Goal: Information Seeking & Learning: Understand process/instructions

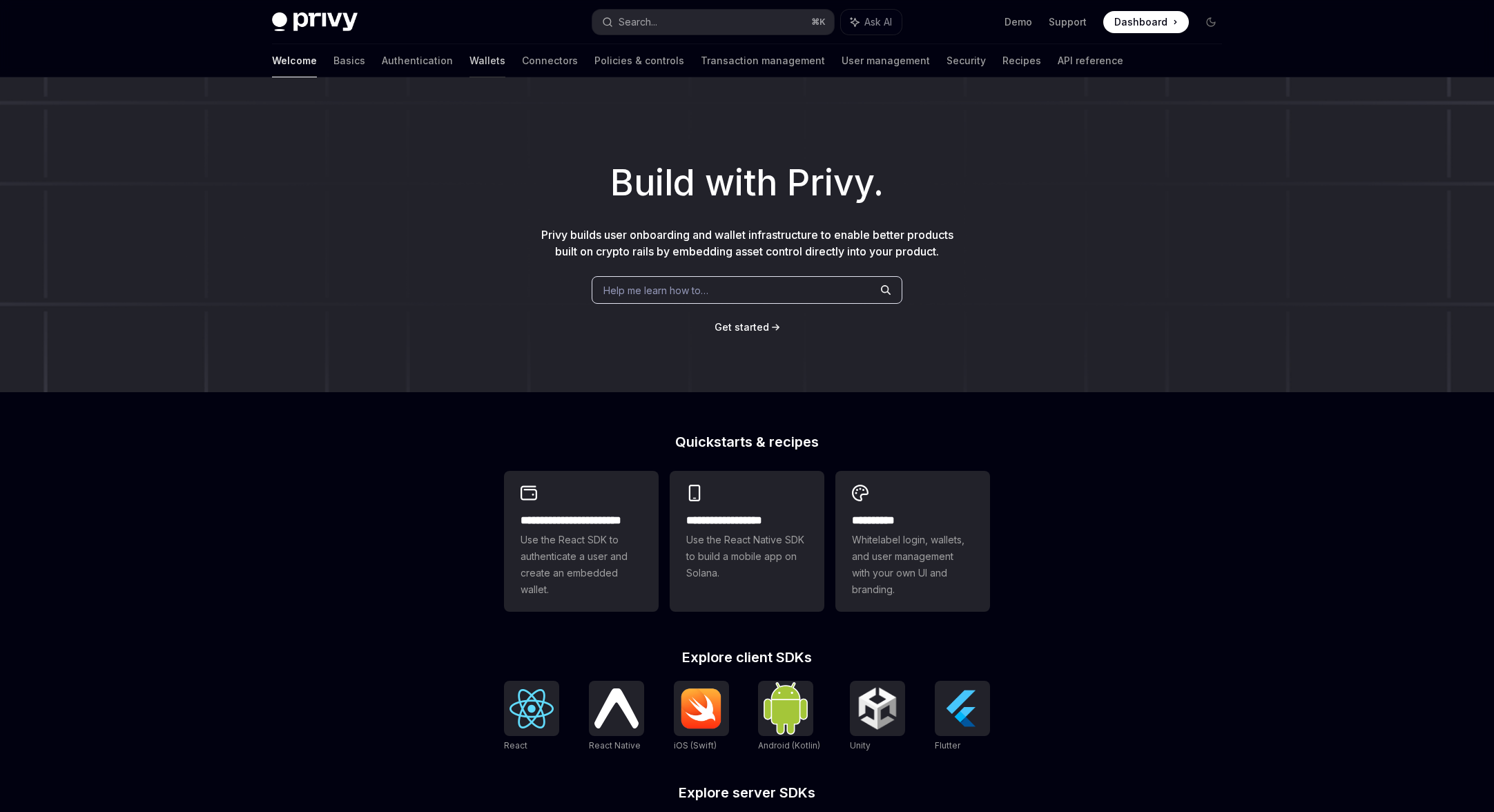
click at [470, 64] on link "Wallets" at bounding box center [487, 60] width 36 height 33
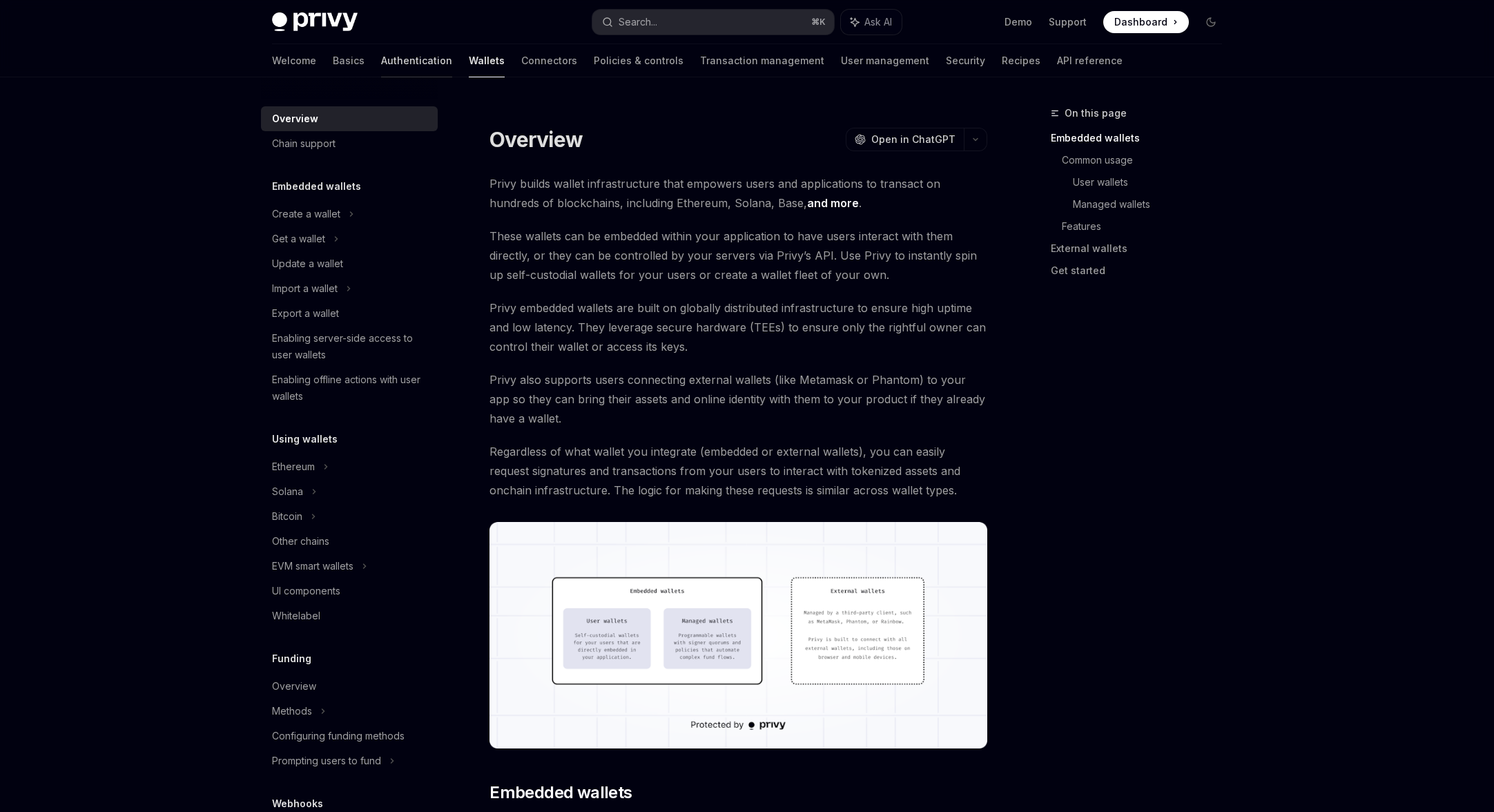
click at [381, 60] on link "Authentication" at bounding box center [417, 60] width 71 height 33
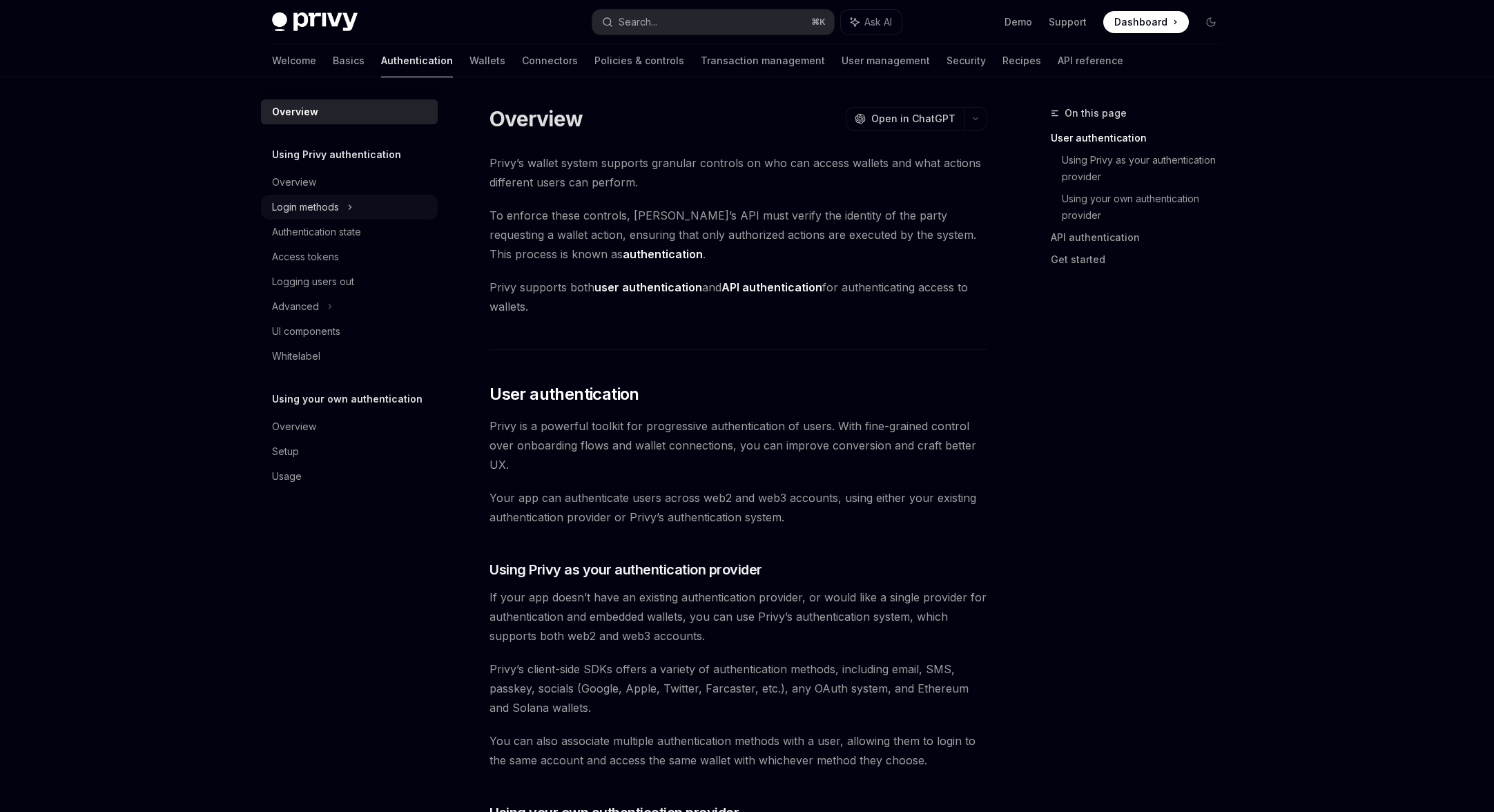
click at [320, 204] on div "Login methods" at bounding box center [305, 207] width 67 height 17
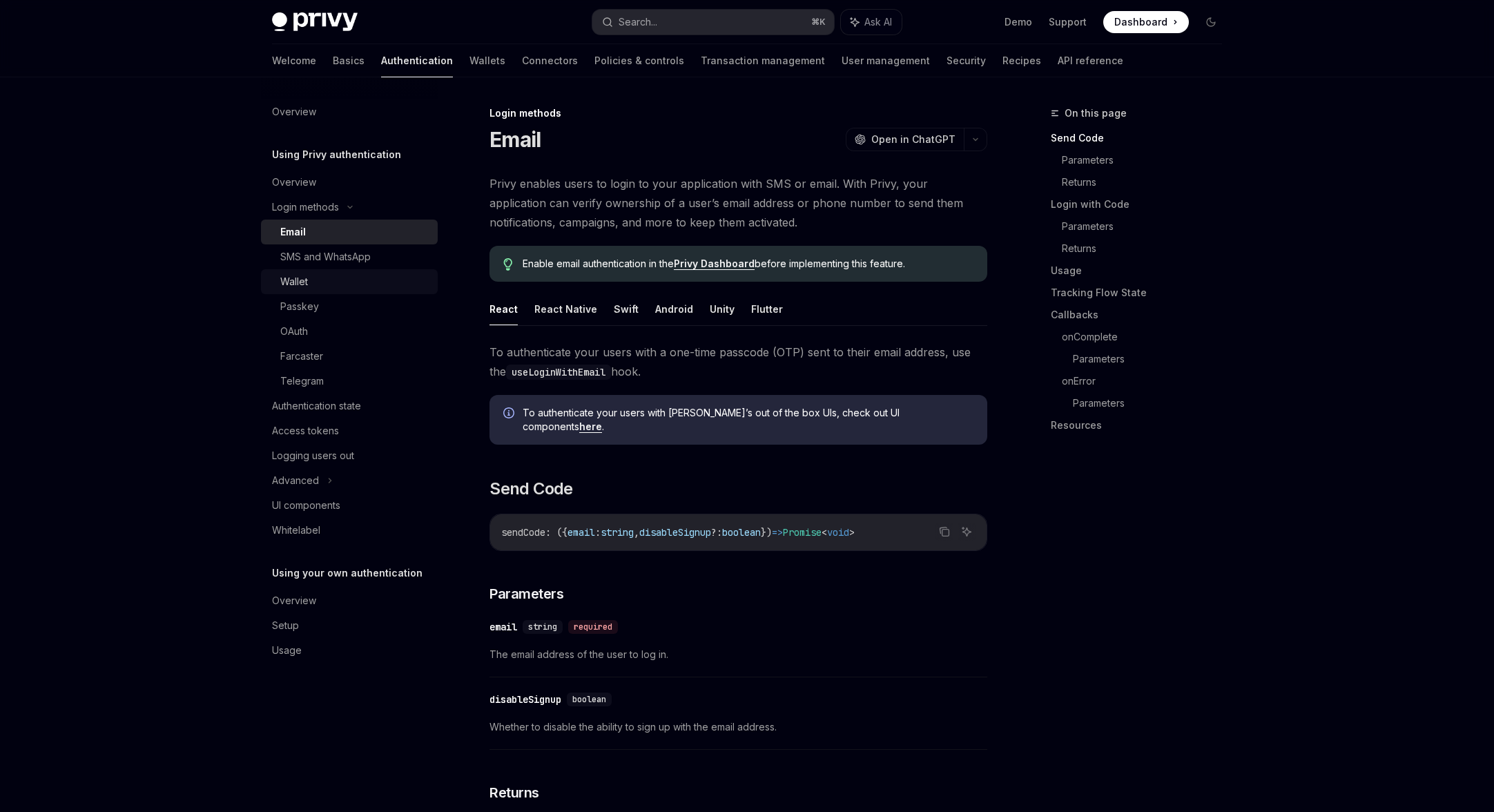
click at [307, 283] on div "Wallet" at bounding box center [293, 282] width 27 height 17
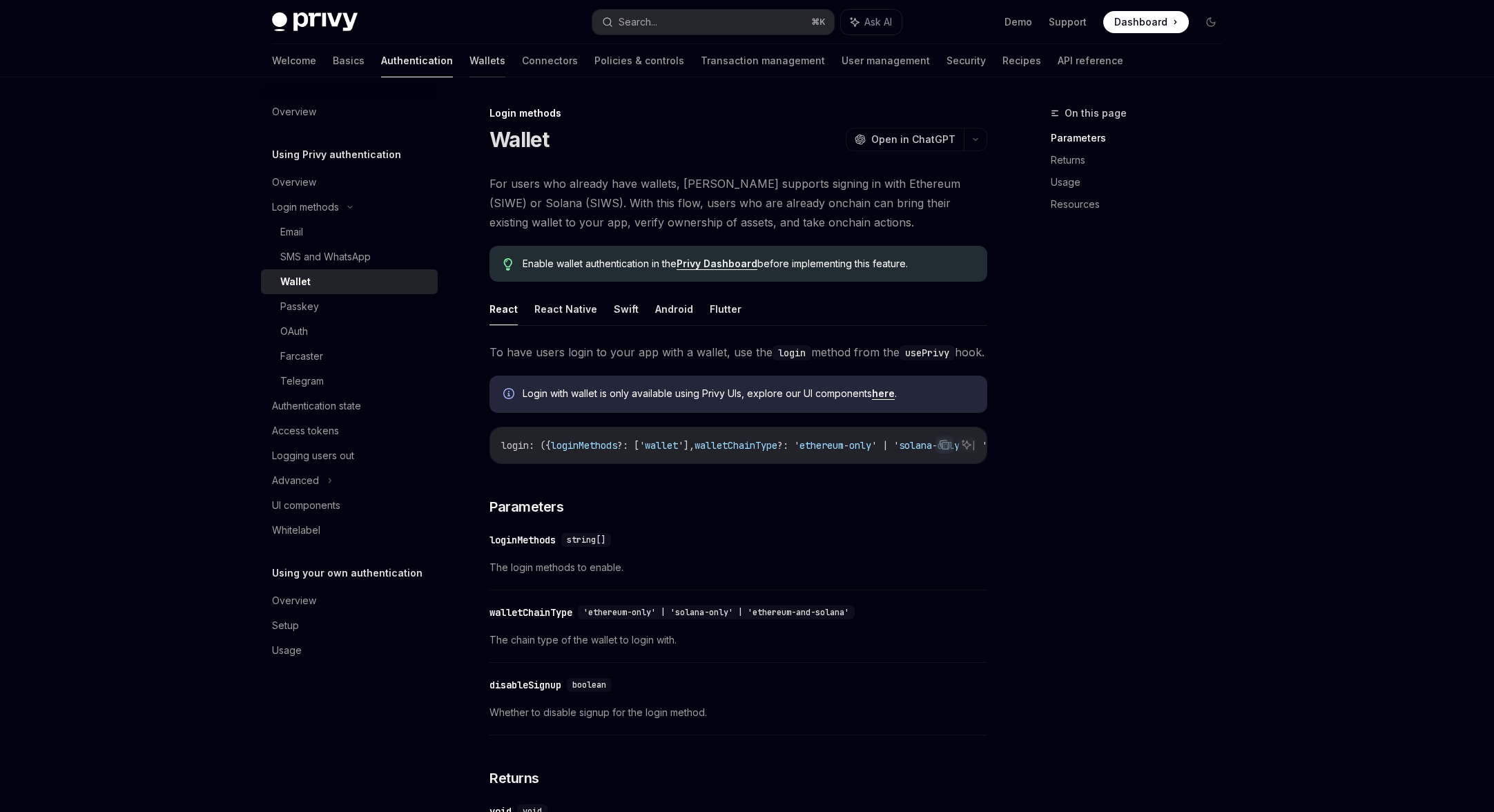
click at [470, 60] on link "Wallets" at bounding box center [487, 60] width 36 height 33
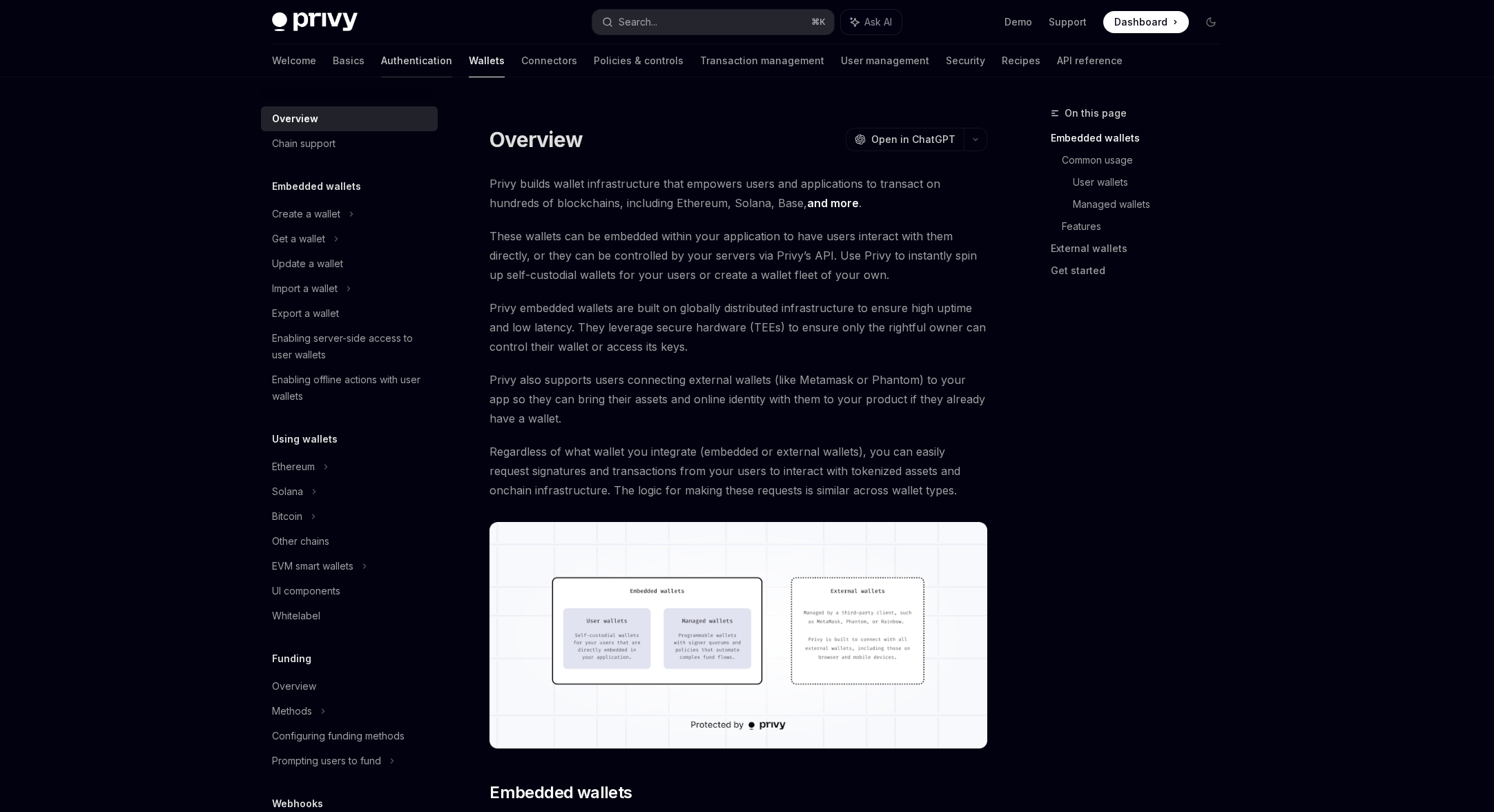
click at [381, 65] on link "Authentication" at bounding box center [417, 60] width 71 height 33
type textarea "*"
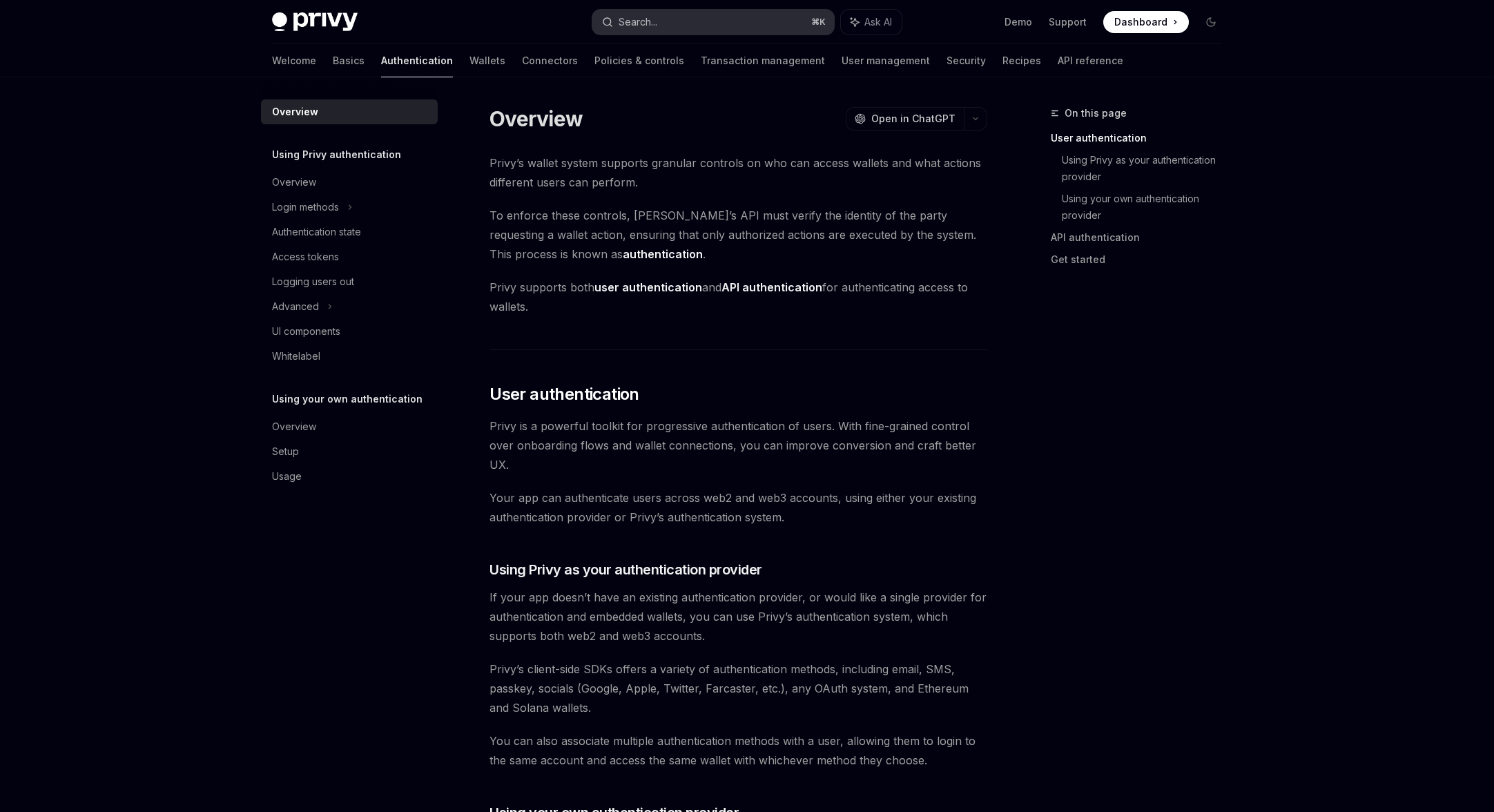
click at [672, 22] on button "Search... ⌘ K" at bounding box center [713, 22] width 242 height 25
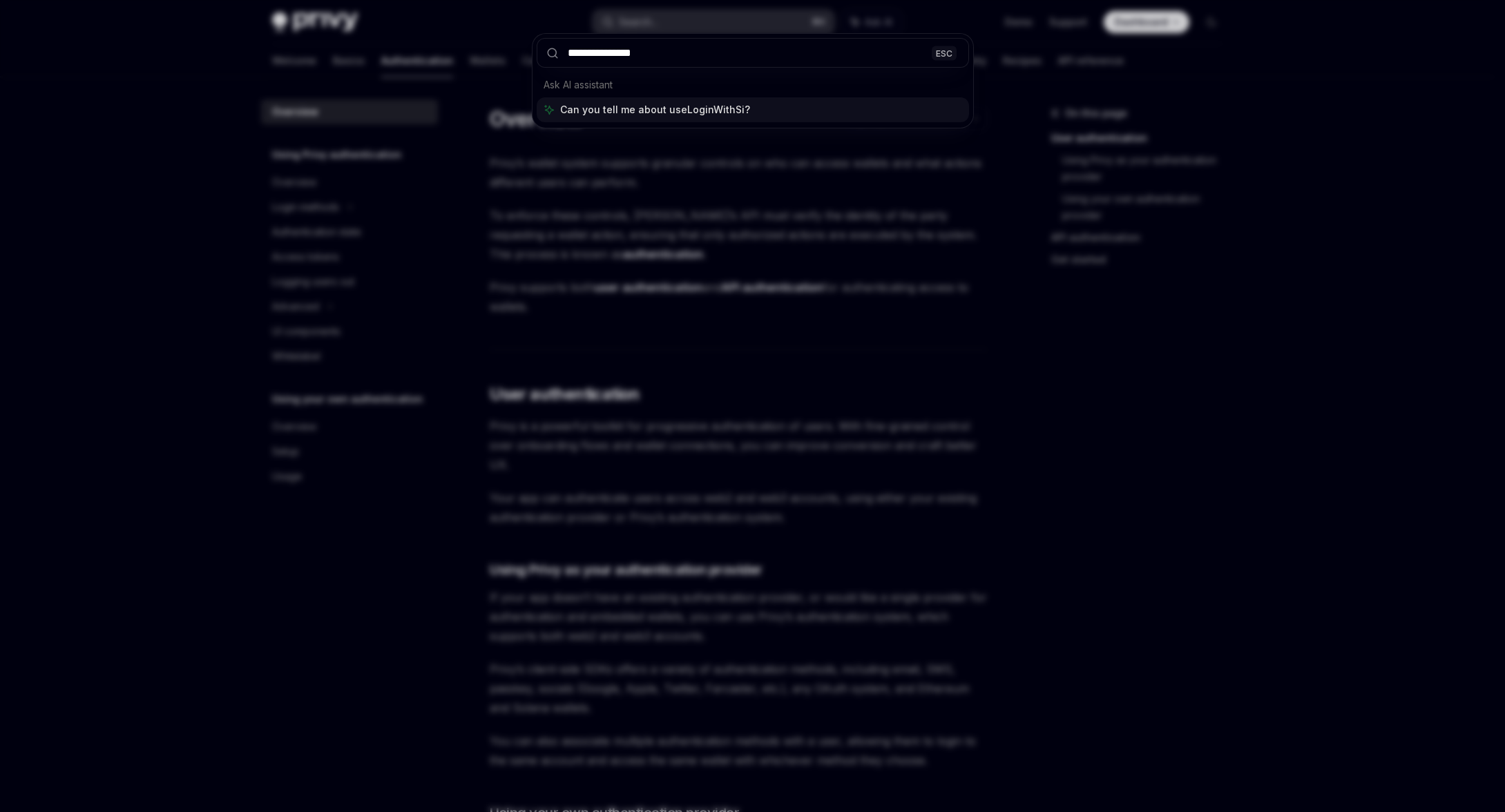
type input "**********"
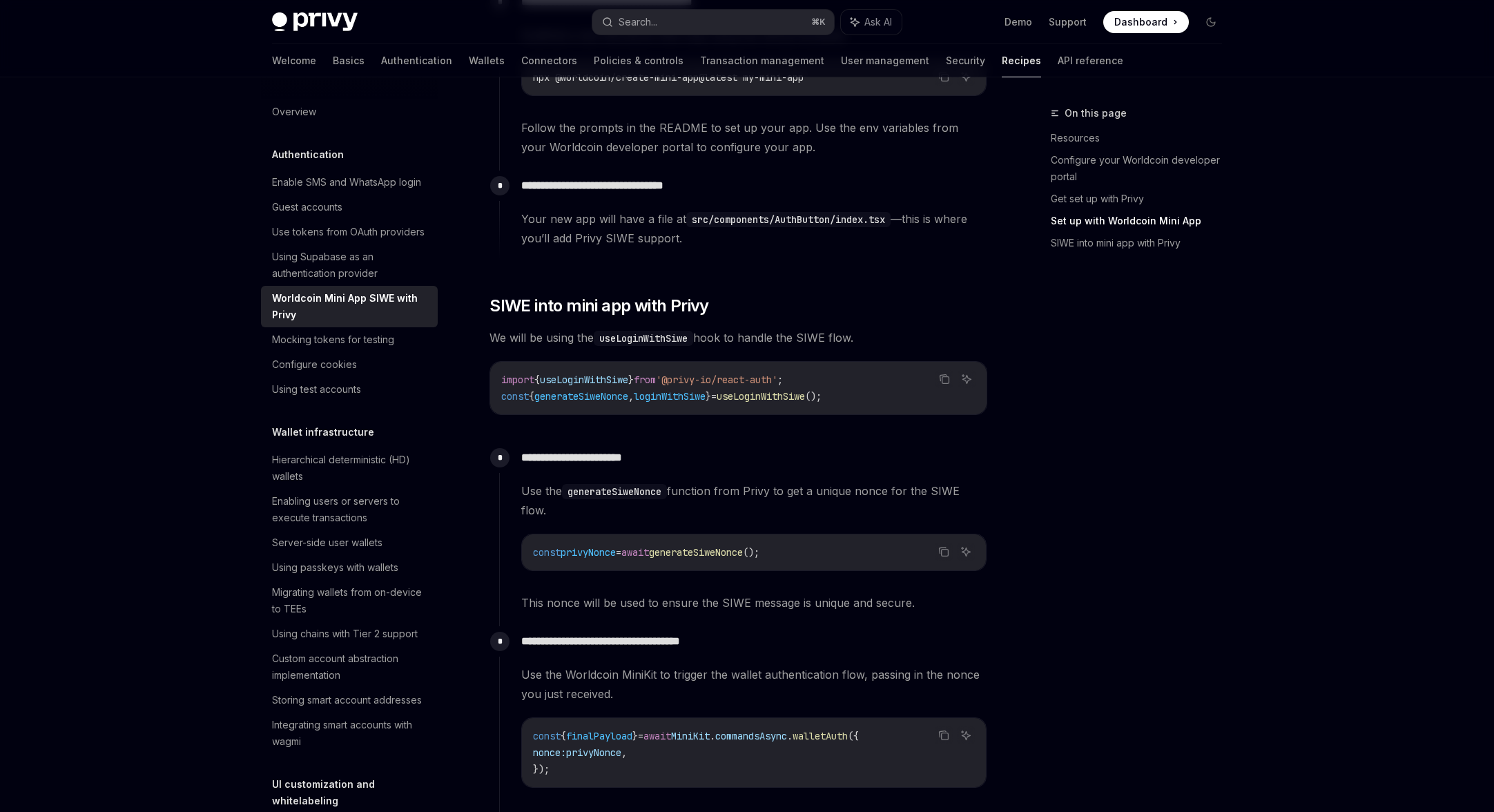
scroll to position [871, 0]
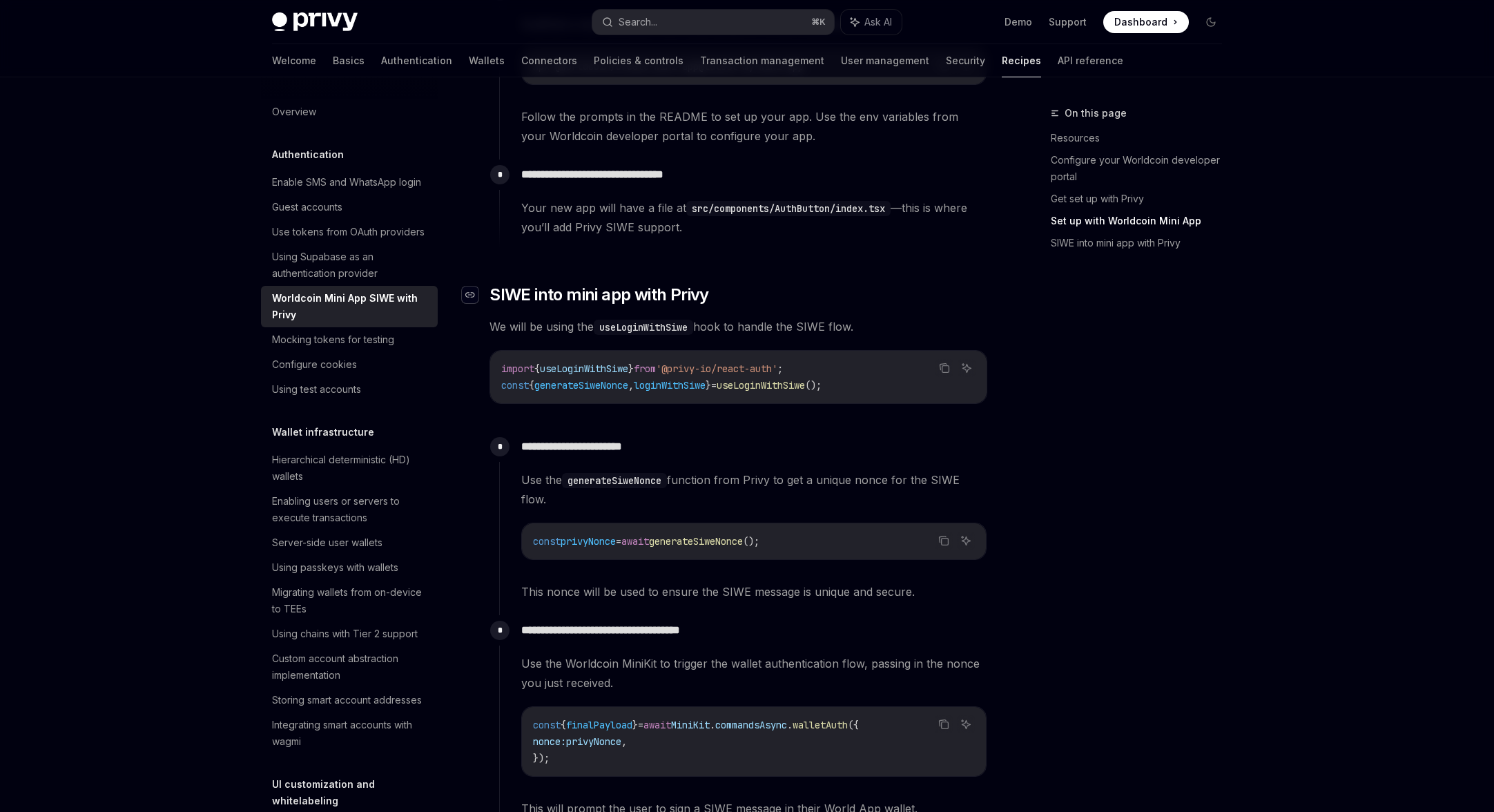
click at [472, 291] on icon "Navigate to header" at bounding box center [471, 295] width 10 height 8
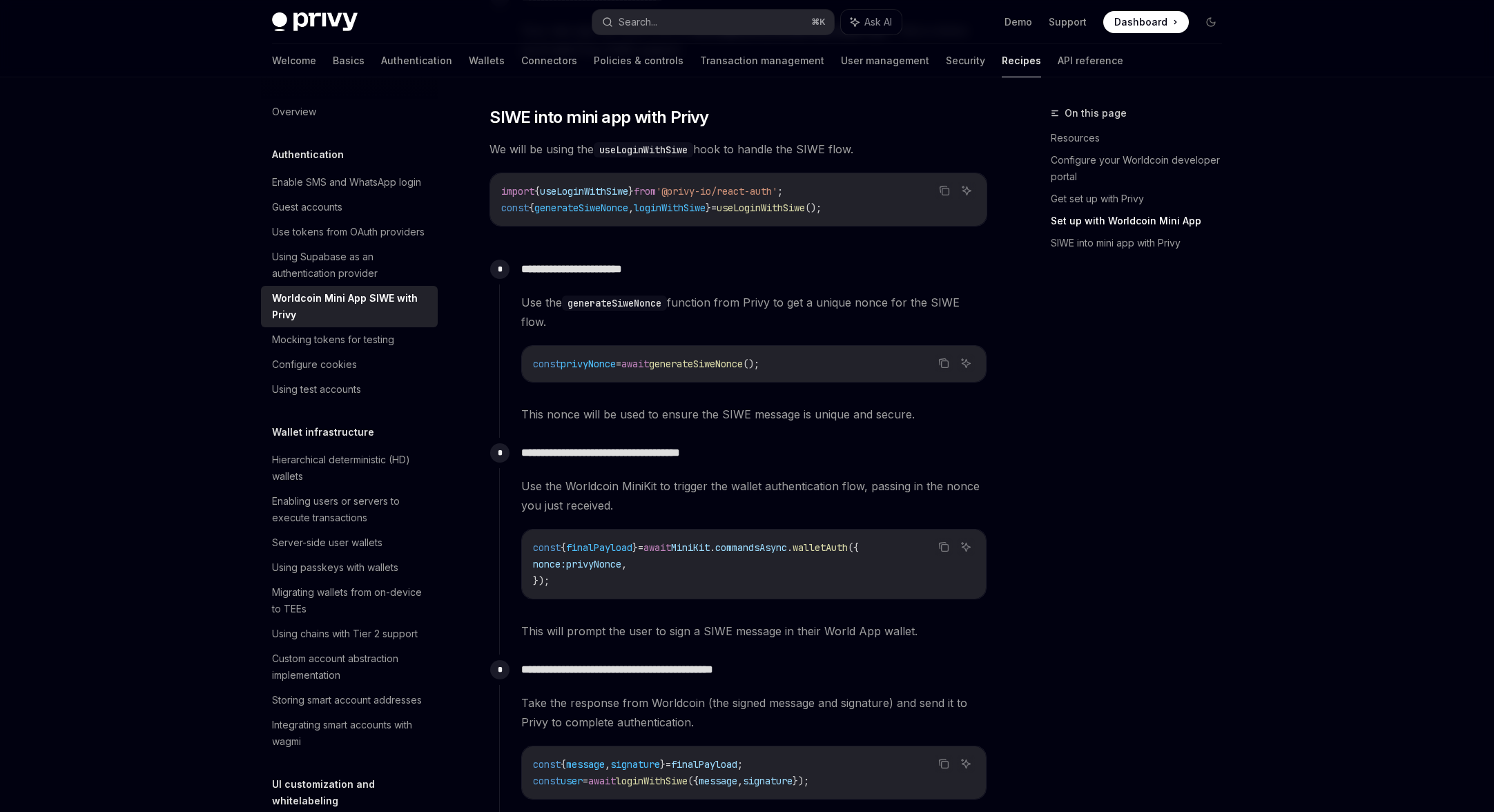
scroll to position [1046, 0]
click at [578, 213] on span "generateSiweNonce" at bounding box center [581, 209] width 94 height 12
click at [685, 208] on span "loginWithSiwe" at bounding box center [670, 209] width 72 height 12
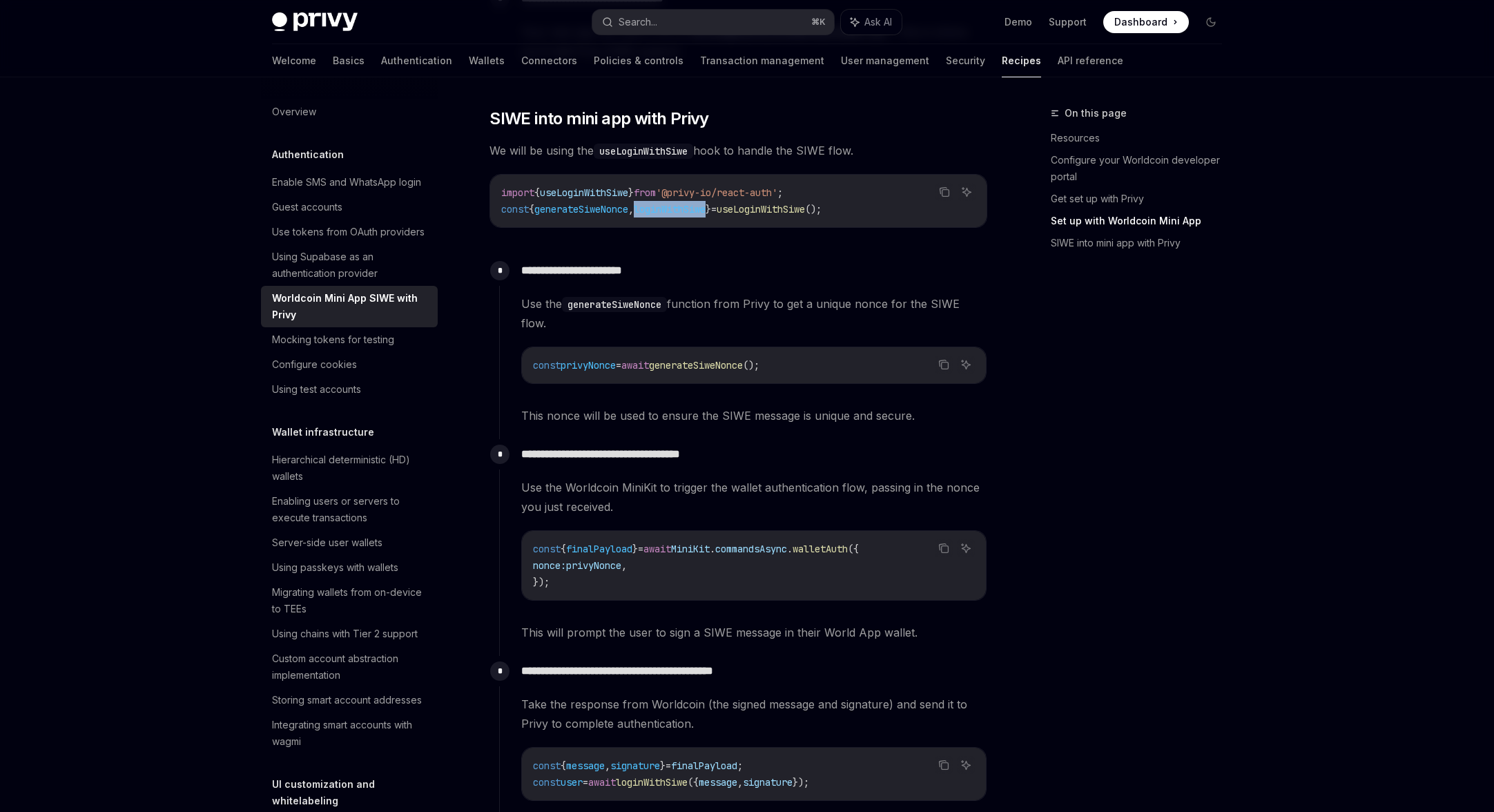
scroll to position [921, 0]
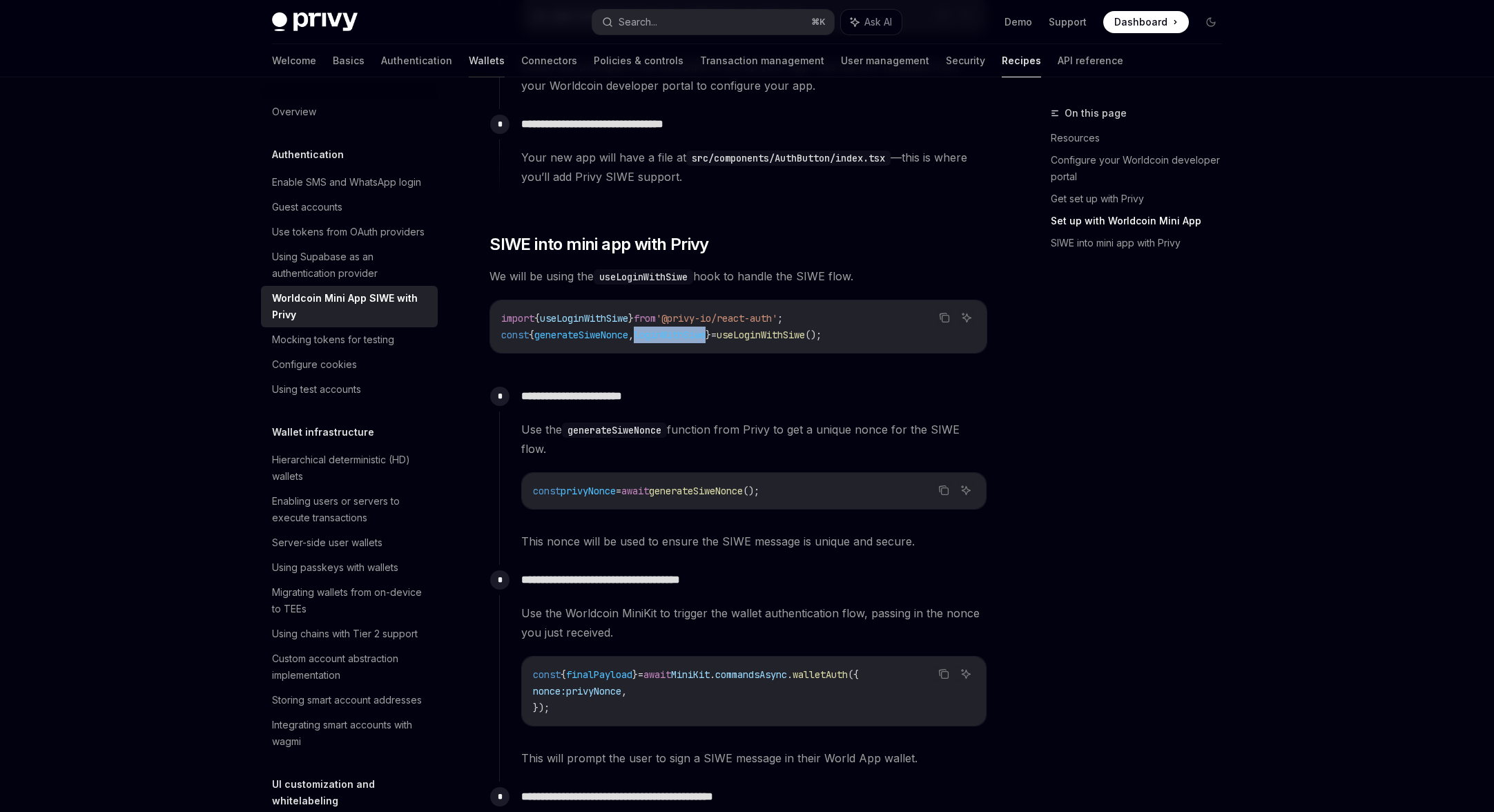
click at [469, 65] on link "Wallets" at bounding box center [486, 60] width 36 height 33
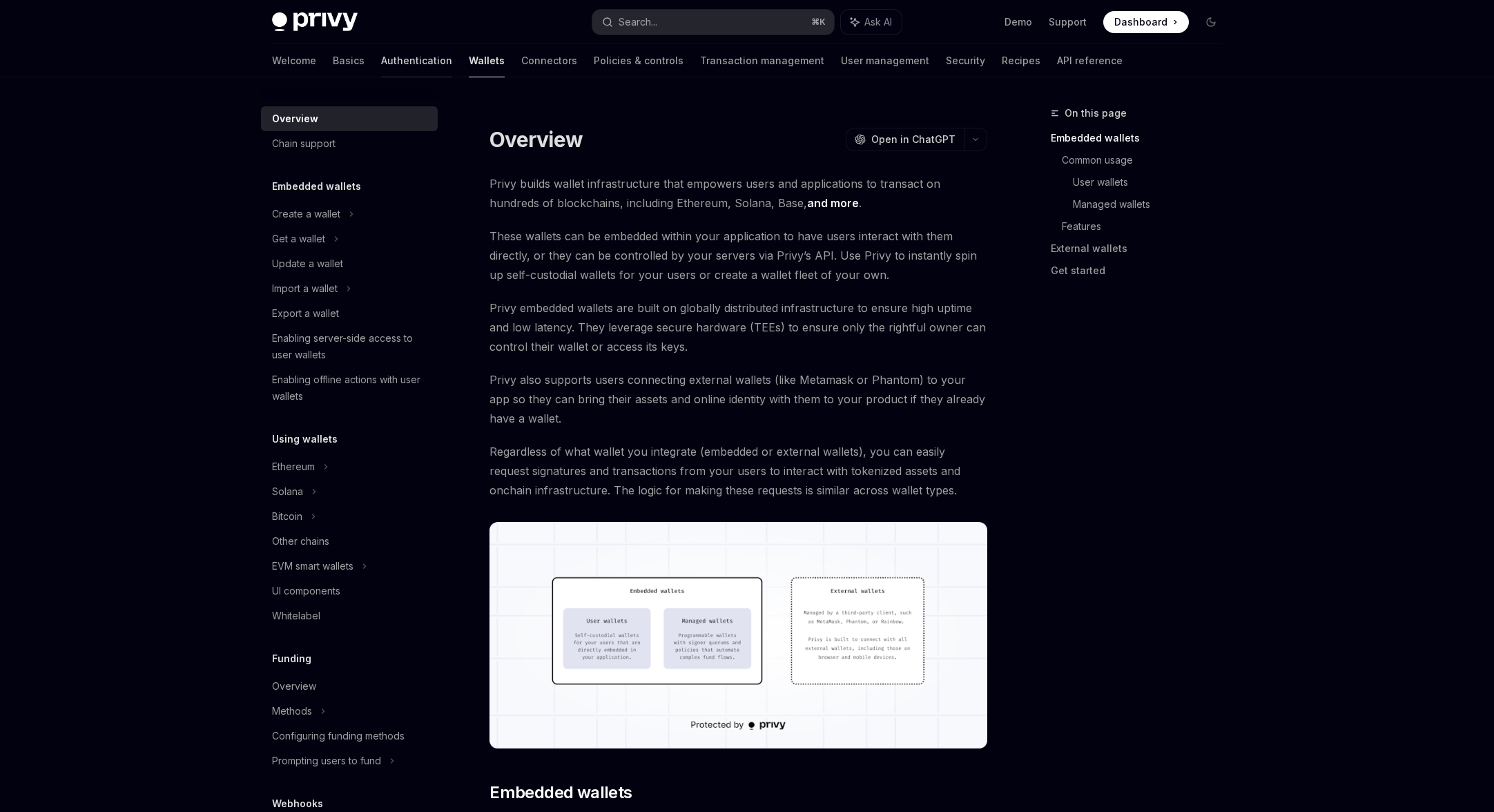
click at [381, 64] on link "Authentication" at bounding box center [417, 60] width 71 height 33
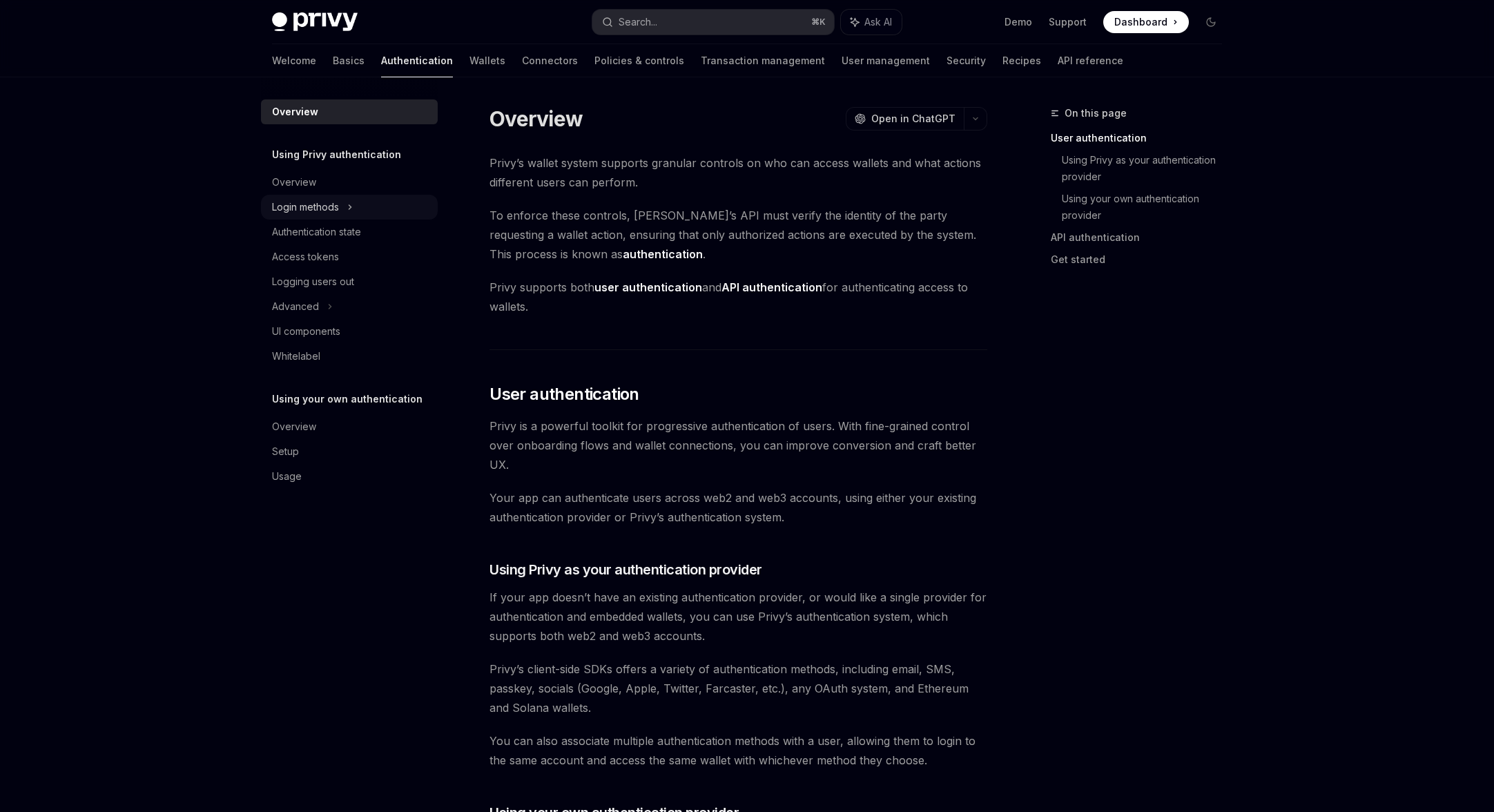
click at [325, 206] on div "Login methods" at bounding box center [305, 207] width 67 height 17
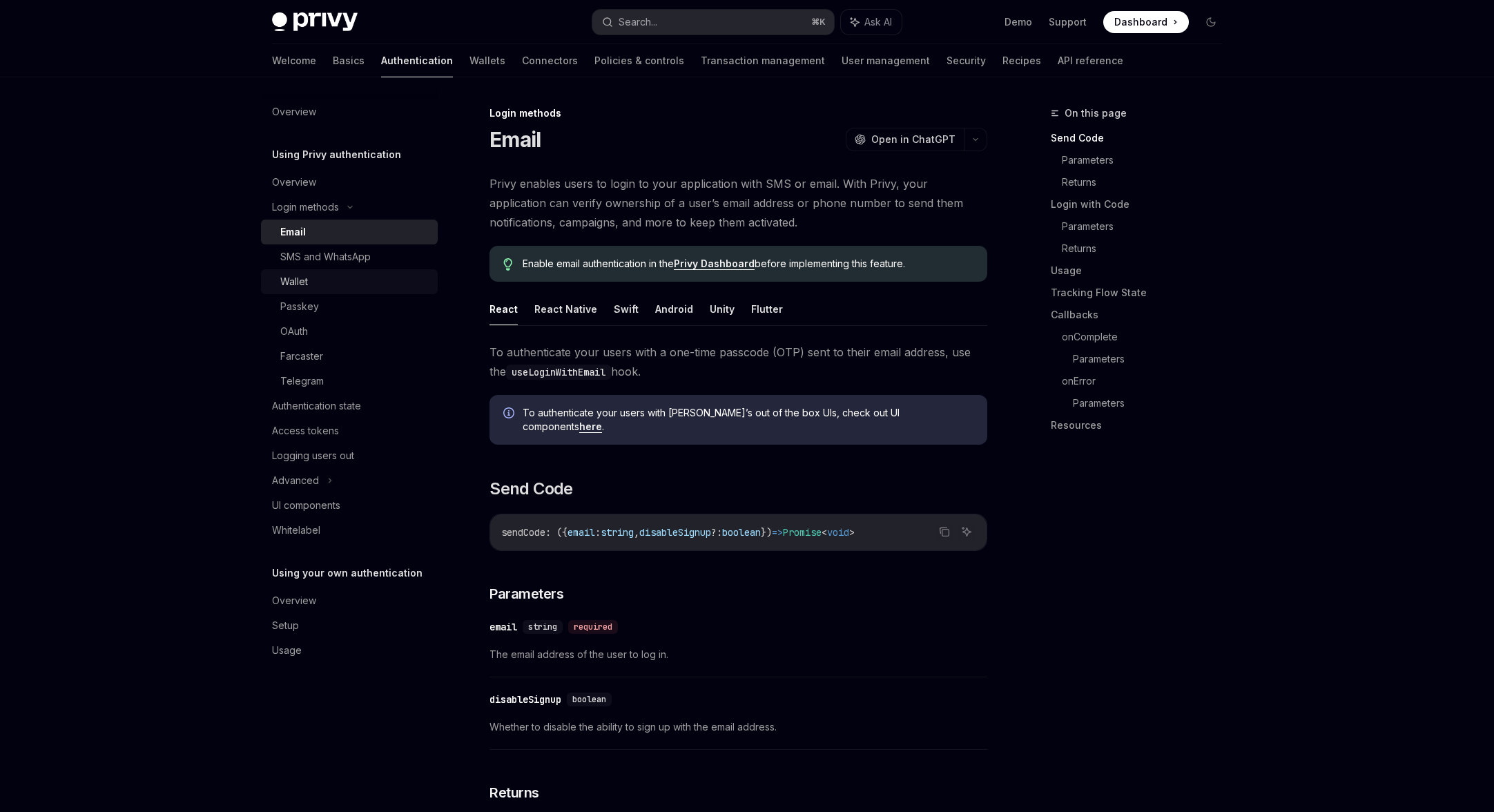
click at [296, 283] on div "Wallet" at bounding box center [293, 282] width 27 height 17
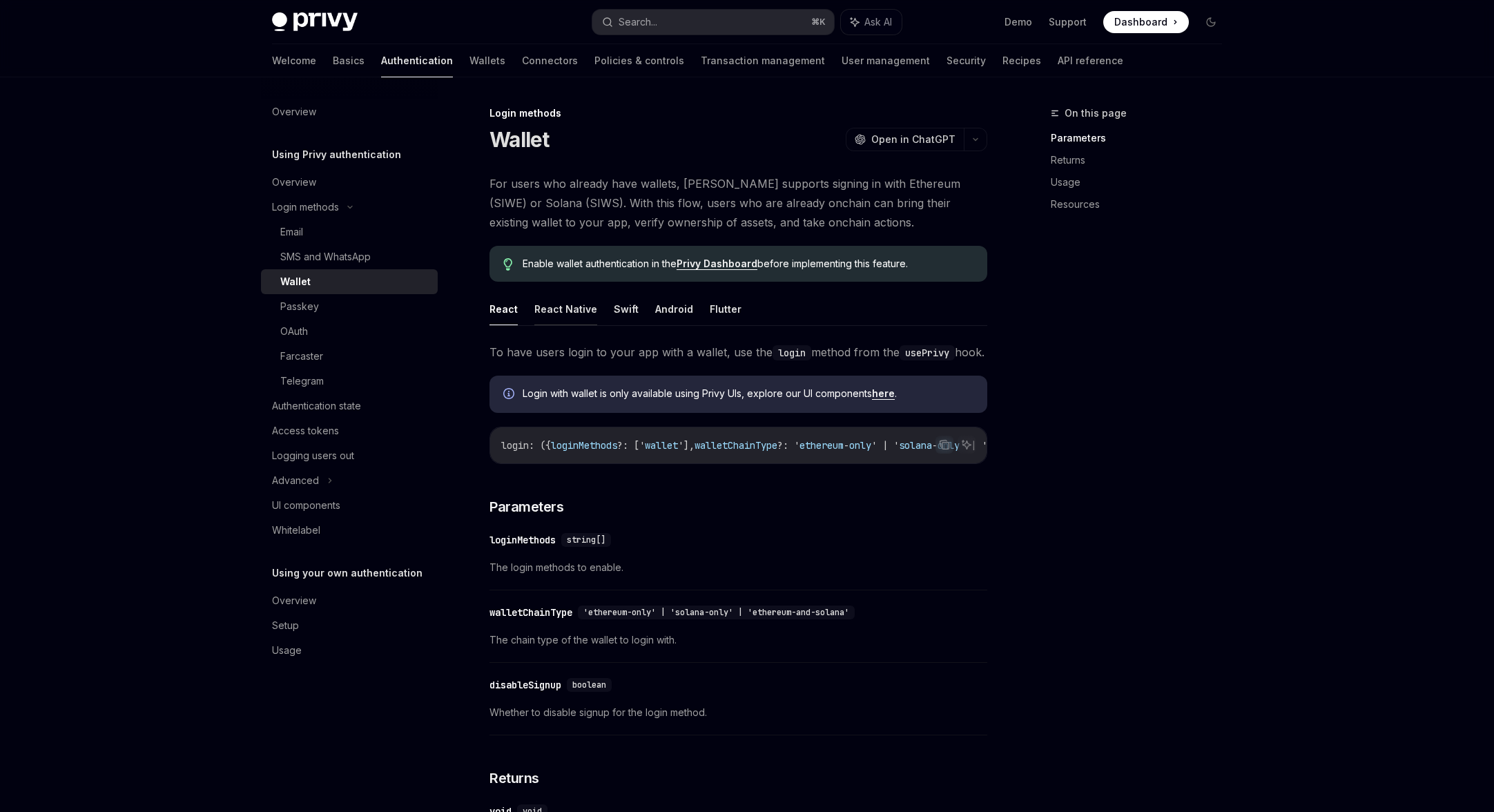
click at [566, 321] on button "React Native" at bounding box center [566, 308] width 63 height 32
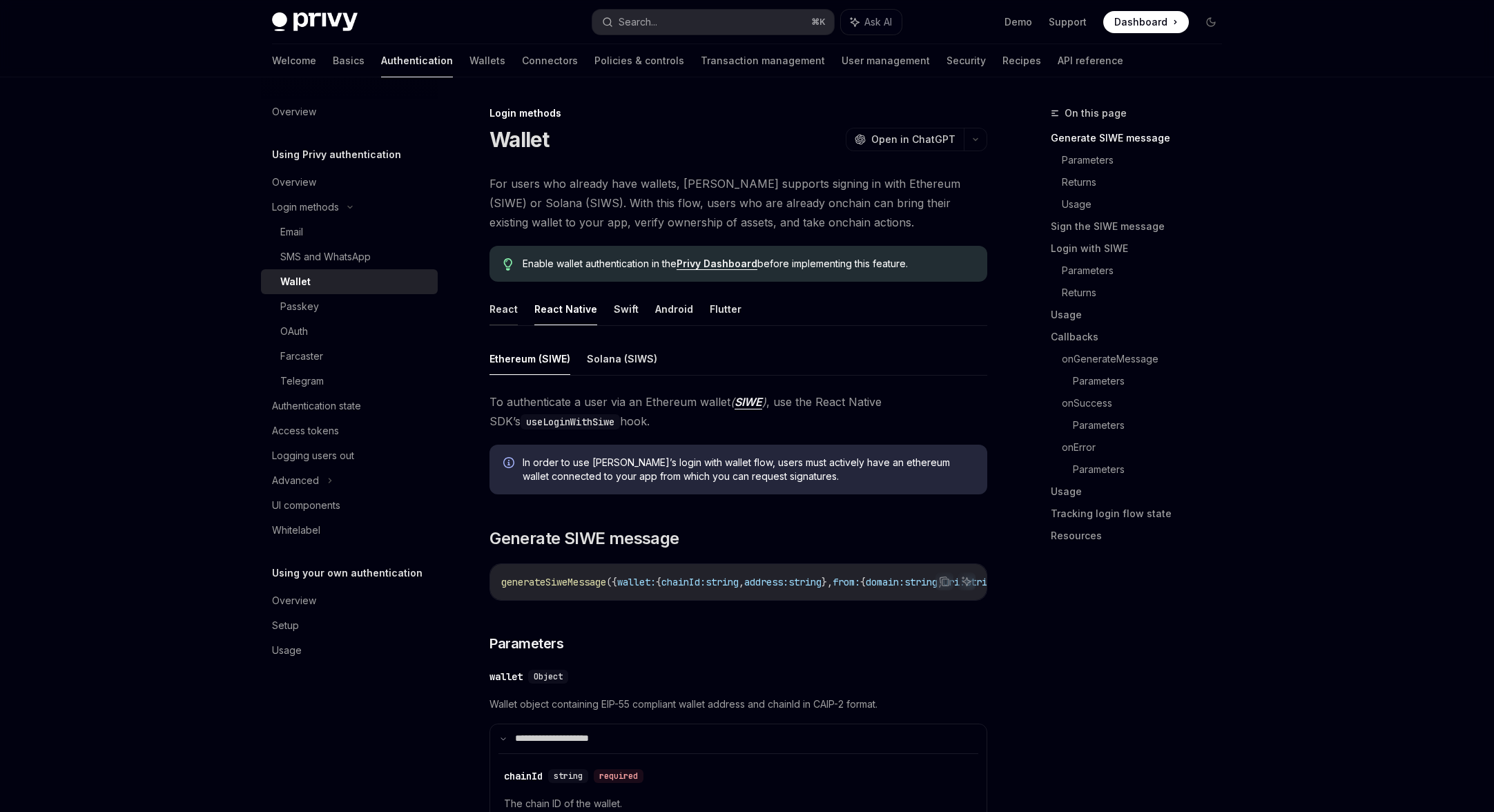
click at [497, 307] on button "React" at bounding box center [504, 308] width 28 height 32
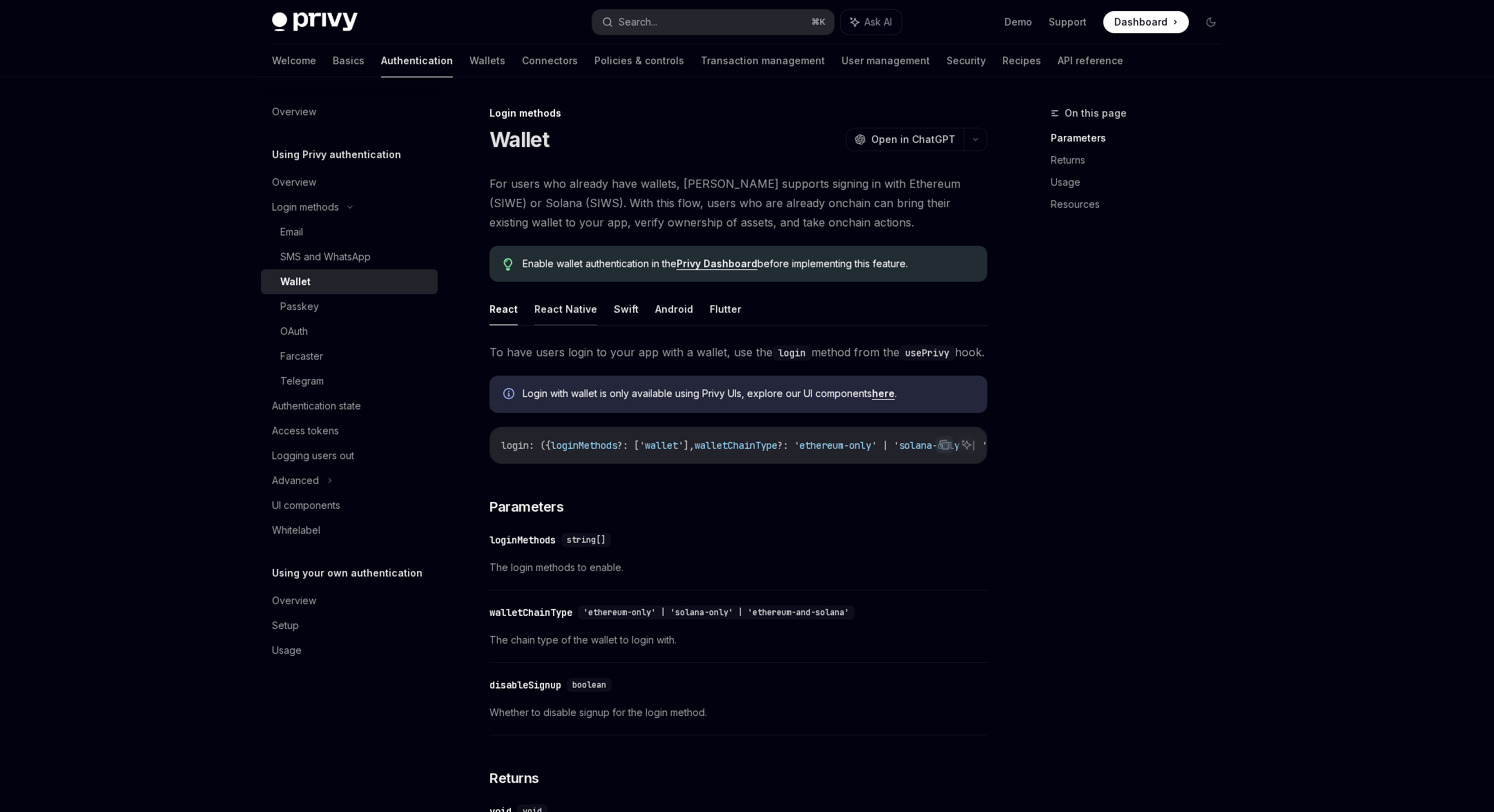
click at [547, 323] on button "React Native" at bounding box center [566, 308] width 63 height 32
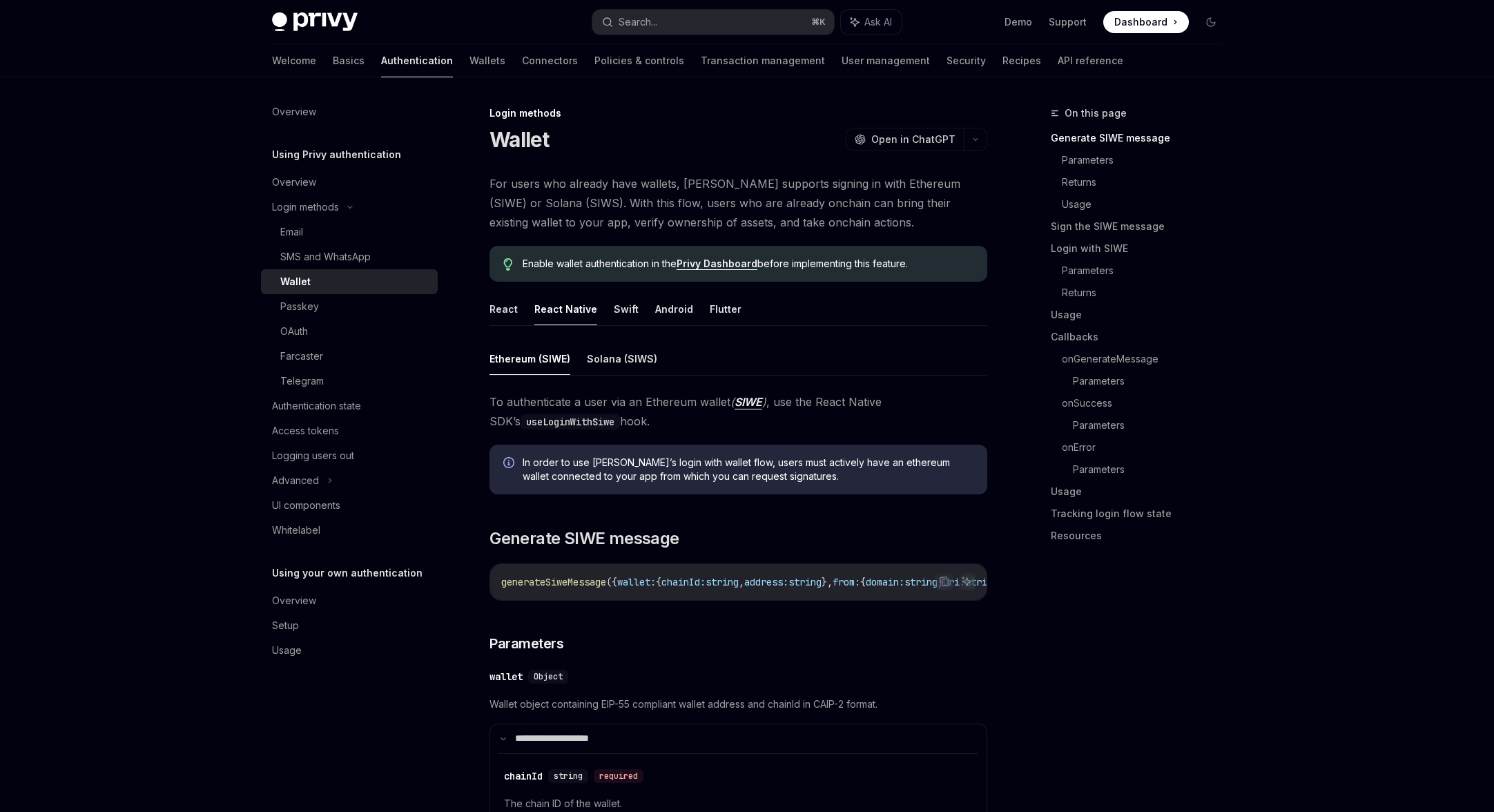
click at [524, 420] on code "useLoginWithSiwe" at bounding box center [570, 422] width 99 height 15
click at [577, 529] on span "Generate SIWE message" at bounding box center [584, 539] width 189 height 22
type textarea "*"
